Goal: Task Accomplishment & Management: Manage account settings

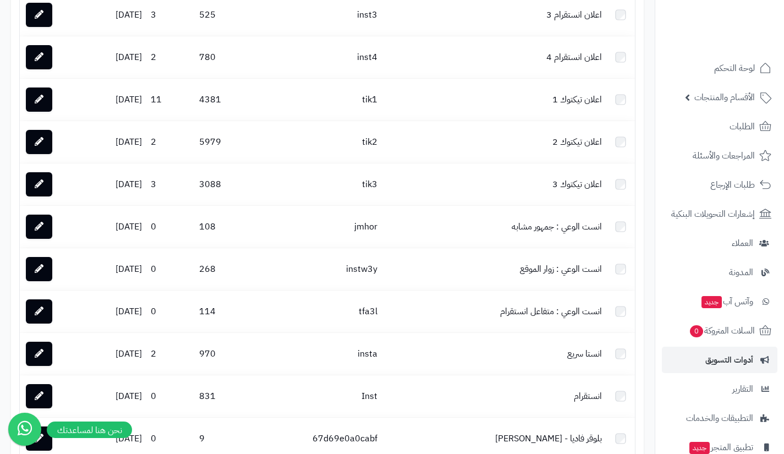
scroll to position [79, 0]
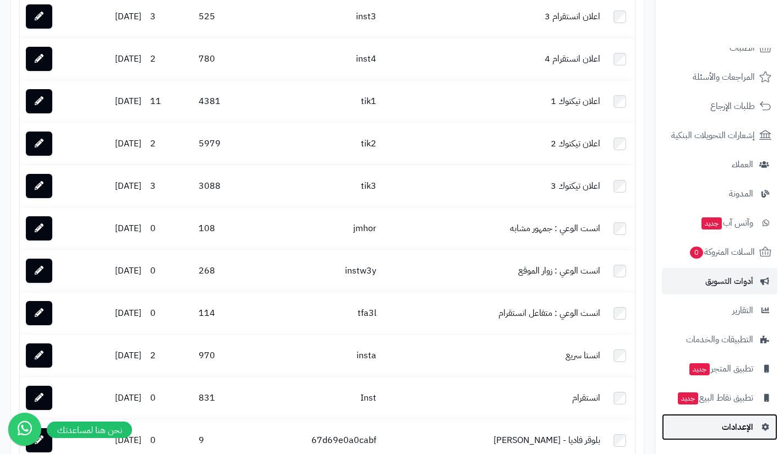
click at [689, 416] on link "الإعدادات" at bounding box center [719, 427] width 115 height 26
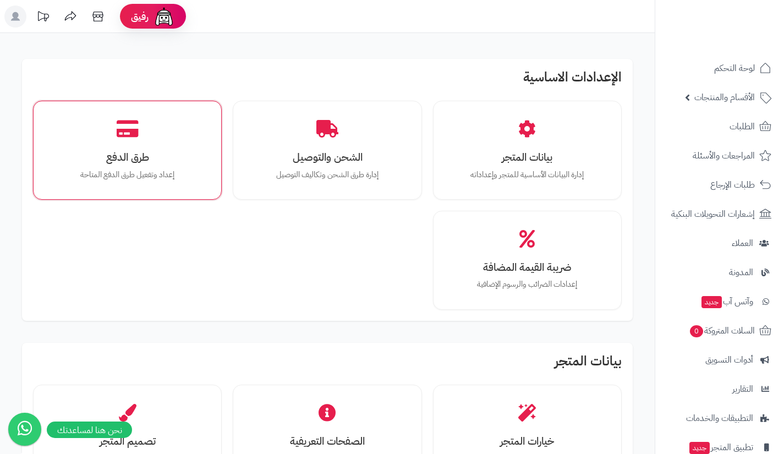
click at [217, 190] on div "طرق الدفع إعداد وتفعيل طرق الدفع المتاحة" at bounding box center [127, 150] width 189 height 99
click at [186, 166] on div "طرق الدفع إعداد وتفعيل طرق الدفع المتاحة" at bounding box center [127, 150] width 172 height 82
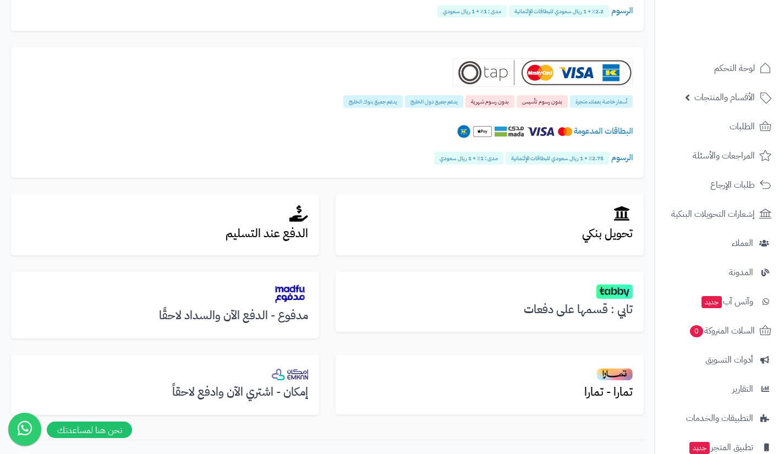
scroll to position [215, 0]
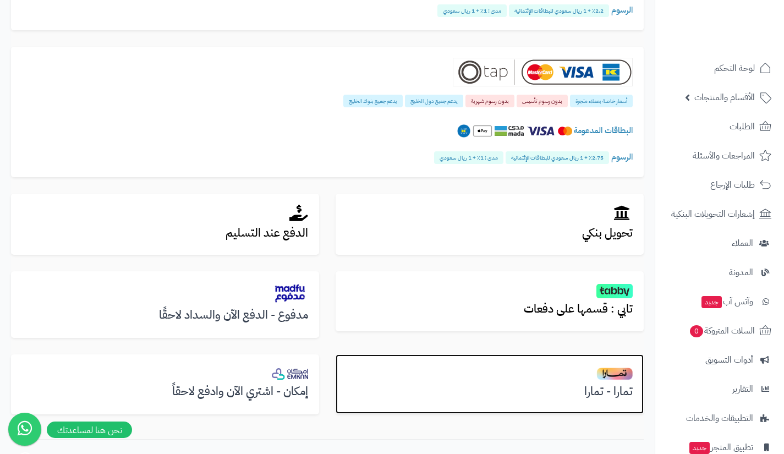
click at [480, 377] on h2 at bounding box center [489, 372] width 286 height 15
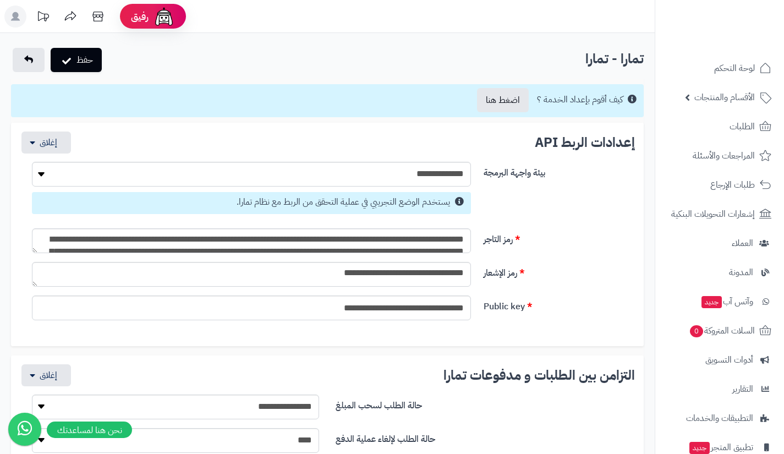
select select
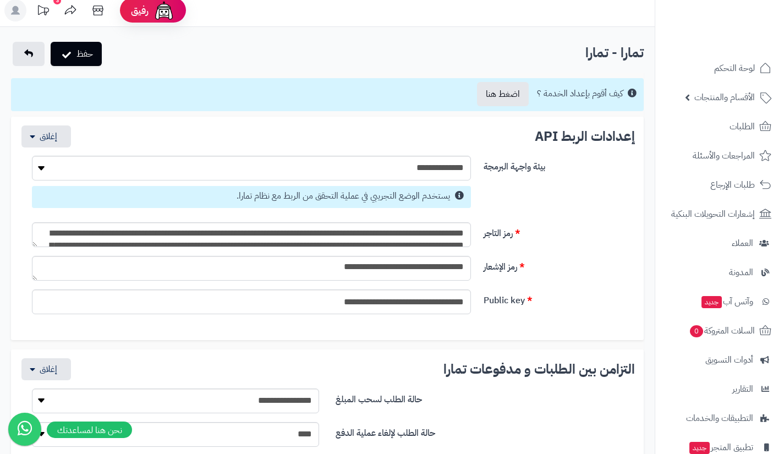
scroll to position [5, 0]
click at [496, 100] on link "اضغط هنا" at bounding box center [503, 94] width 52 height 24
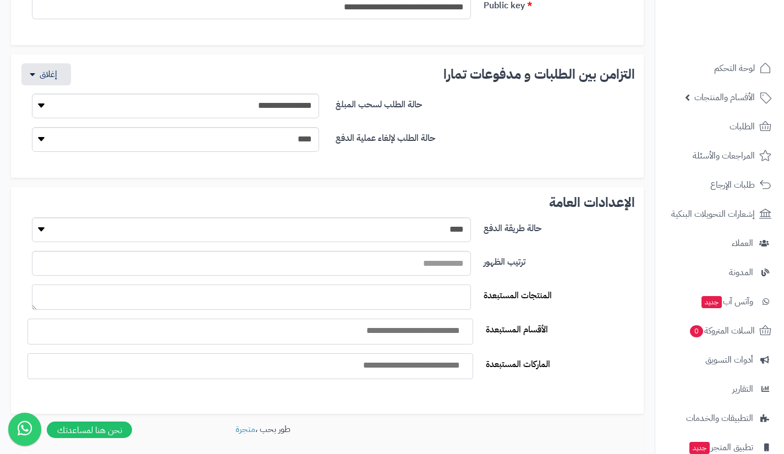
scroll to position [301, 0]
click at [301, 98] on select "**********" at bounding box center [175, 105] width 287 height 25
click at [376, 89] on div "**********" at bounding box center [327, 127] width 615 height 84
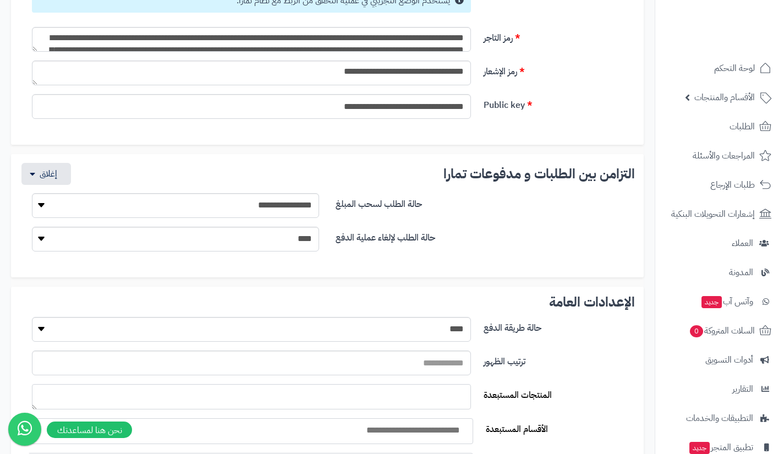
scroll to position [201, 0]
click at [23, 174] on button "button" at bounding box center [45, 174] width 49 height 22
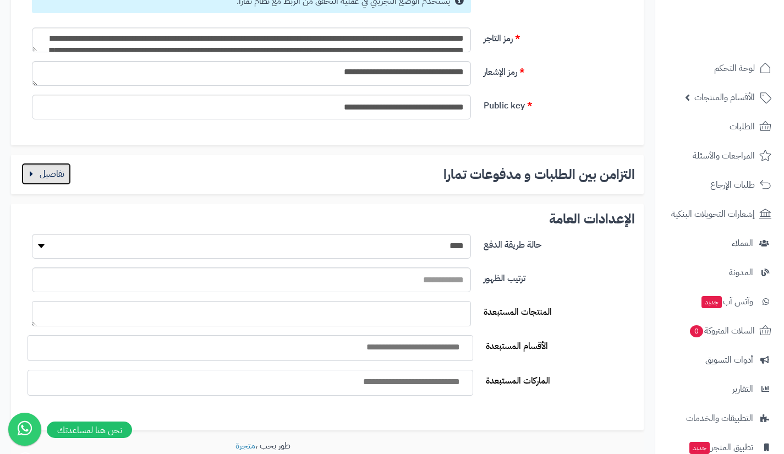
click at [23, 174] on button "button" at bounding box center [45, 174] width 49 height 22
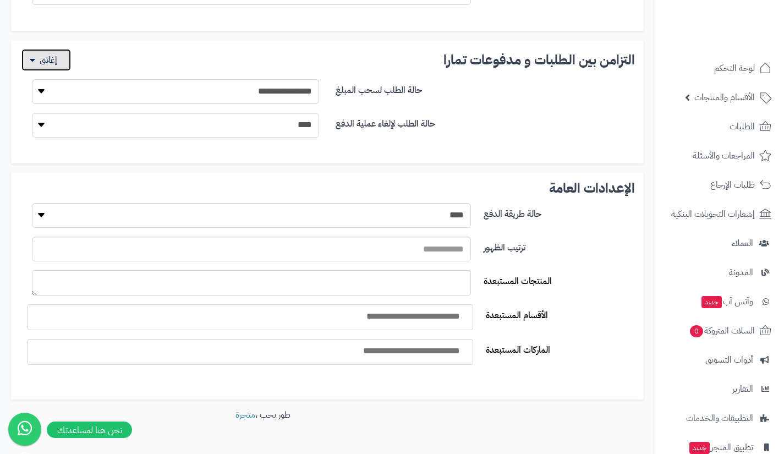
scroll to position [320, 0]
